Goal: Task Accomplishment & Management: Use online tool/utility

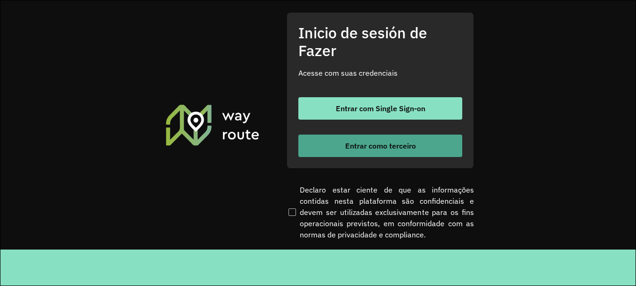
click at [363, 149] on font "Entrar como terceiro" at bounding box center [380, 145] width 71 height 9
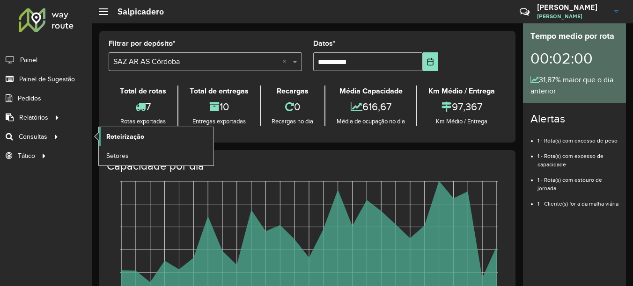
click at [119, 138] on span "Roteirização" at bounding box center [125, 137] width 38 height 10
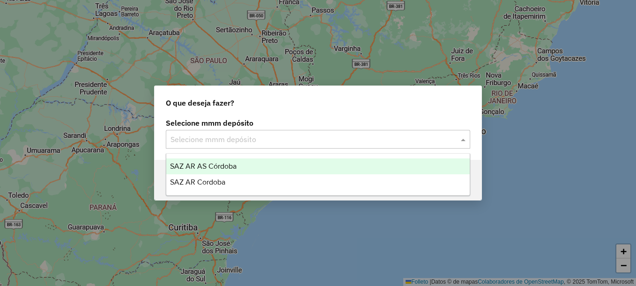
click at [213, 144] on input "text" at bounding box center [308, 139] width 276 height 11
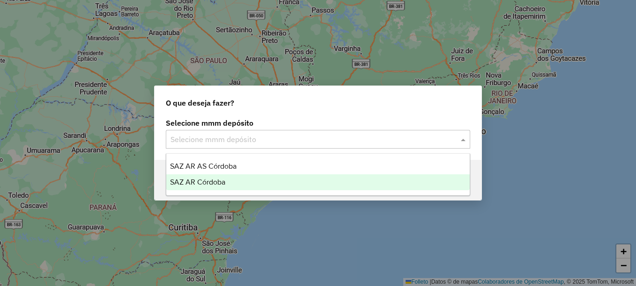
click at [199, 181] on span "SAZ AR Córdoba" at bounding box center [197, 182] width 55 height 8
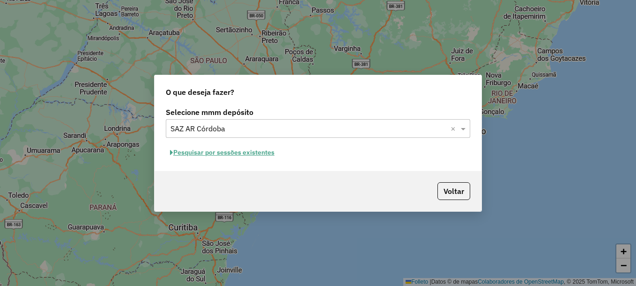
click at [243, 151] on font "Pesquisar por sessões existentes" at bounding box center [223, 152] width 101 height 8
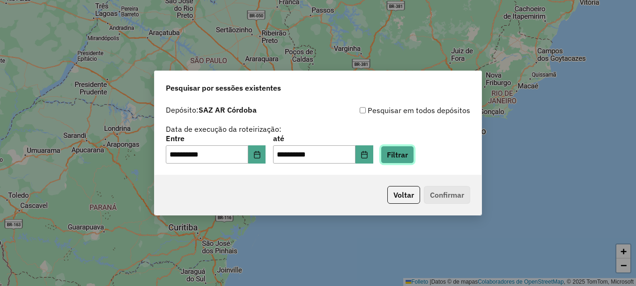
click at [414, 160] on button "Filtrar" at bounding box center [397, 155] width 33 height 18
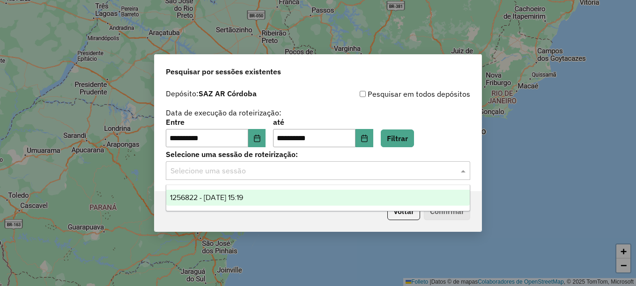
click at [251, 168] on input "text" at bounding box center [308, 171] width 276 height 11
click at [237, 199] on span "1256822 - 01/09/2025 15:19" at bounding box center [206, 198] width 73 height 8
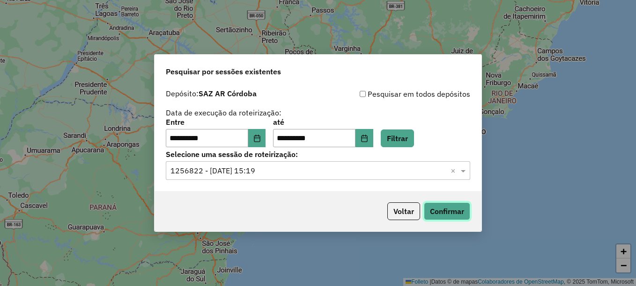
click at [461, 211] on button "Confirmar" at bounding box center [447, 212] width 46 height 18
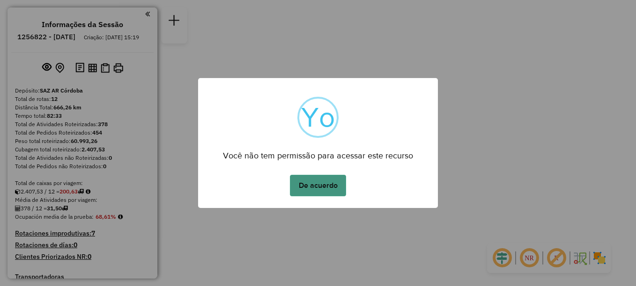
click at [321, 183] on button "De acuerdo" at bounding box center [318, 186] width 56 height 22
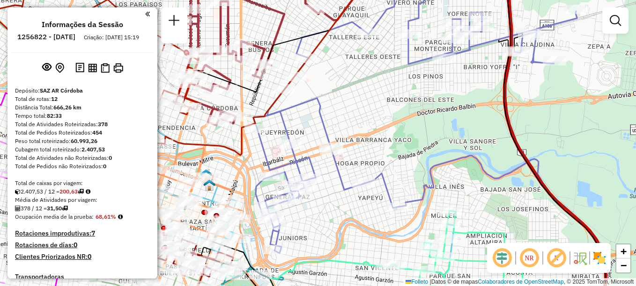
drag, startPoint x: 345, startPoint y: 120, endPoint x: 332, endPoint y: 118, distance: 12.7
click at [332, 118] on div "Janela de atendimento Grade de atendimento Capacidade Transportadoras Veículos …" at bounding box center [318, 143] width 636 height 286
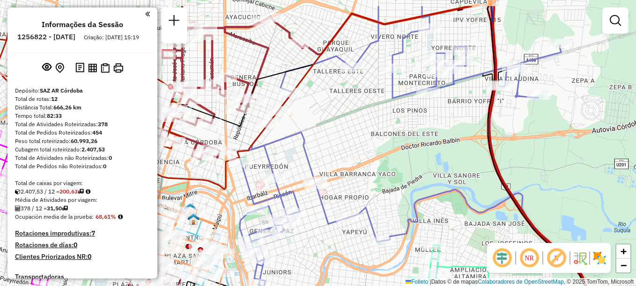
drag, startPoint x: 560, startPoint y: 91, endPoint x: 536, endPoint y: 115, distance: 33.8
click at [536, 115] on div "Janela de atendimento Grade de atendimento Capacidade Transportadoras Veículos …" at bounding box center [318, 143] width 636 height 286
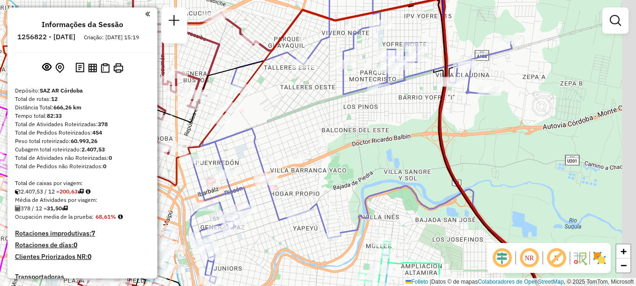
click at [323, 155] on div "Janela de atendimento Grade de atendimento Capacidade Transportadoras Veículos …" at bounding box center [318, 143] width 636 height 286
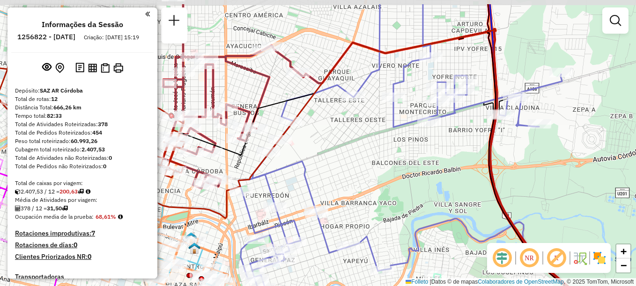
drag, startPoint x: 435, startPoint y: 144, endPoint x: 486, endPoint y: 174, distance: 58.9
click at [484, 176] on icon at bounding box center [379, 190] width 421 height 316
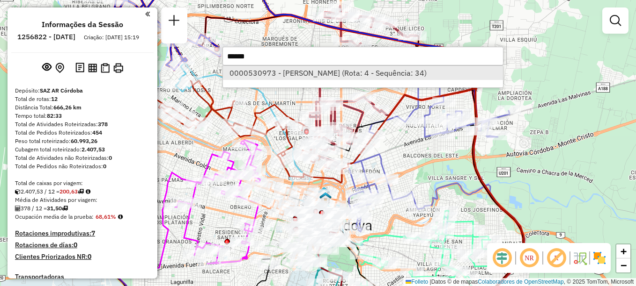
type input "******"
click at [341, 73] on font "0000530973 - [PERSON_NAME] (Rota: 4 - Sequência: 34)" at bounding box center [327, 72] width 197 height 9
select select "**********"
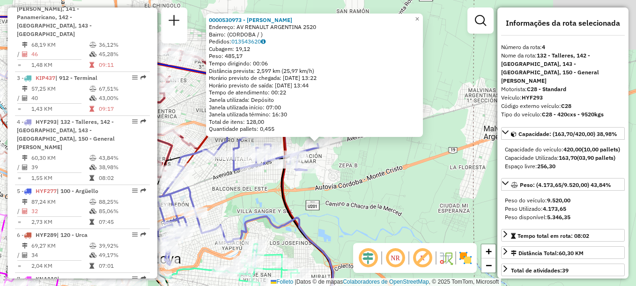
scroll to position [499, 0]
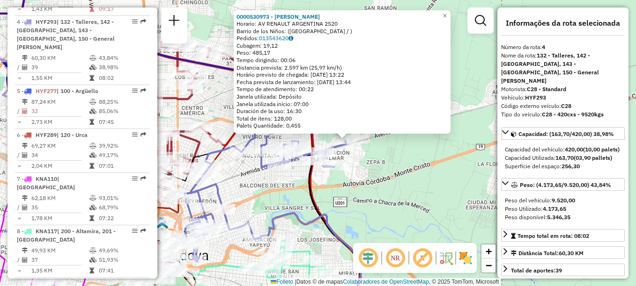
drag, startPoint x: 363, startPoint y: 162, endPoint x: 391, endPoint y: 160, distance: 27.8
click at [391, 160] on div "0000530973 - HEREDIA [PERSON_NAME]: AV RENAULT ARGENTINA 2520 Barrio de los Niñ…" at bounding box center [318, 143] width 636 height 286
